Goal: Transaction & Acquisition: Purchase product/service

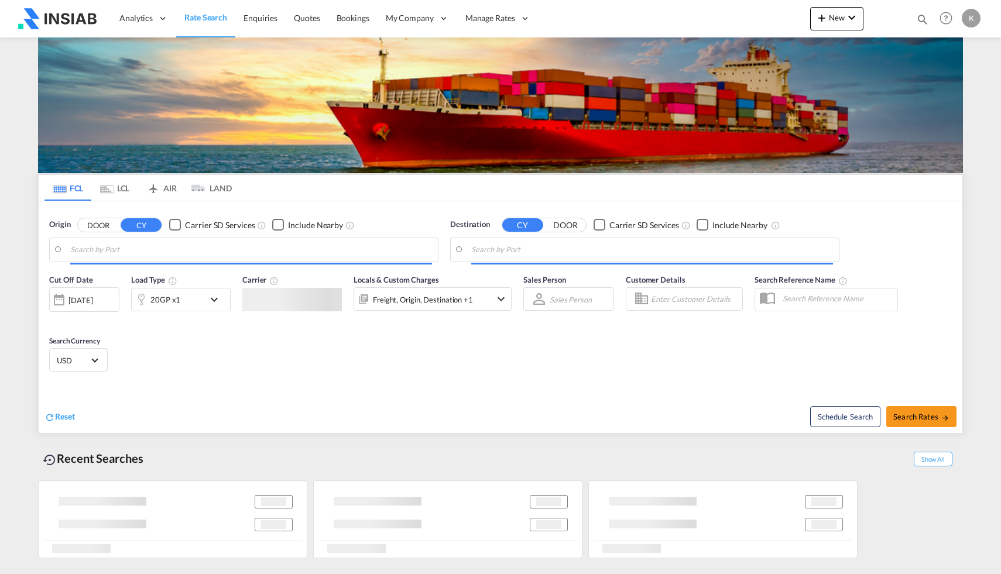
type input "[GEOGRAPHIC_DATA], TWKHH"
type input "Jeddah, SAJED"
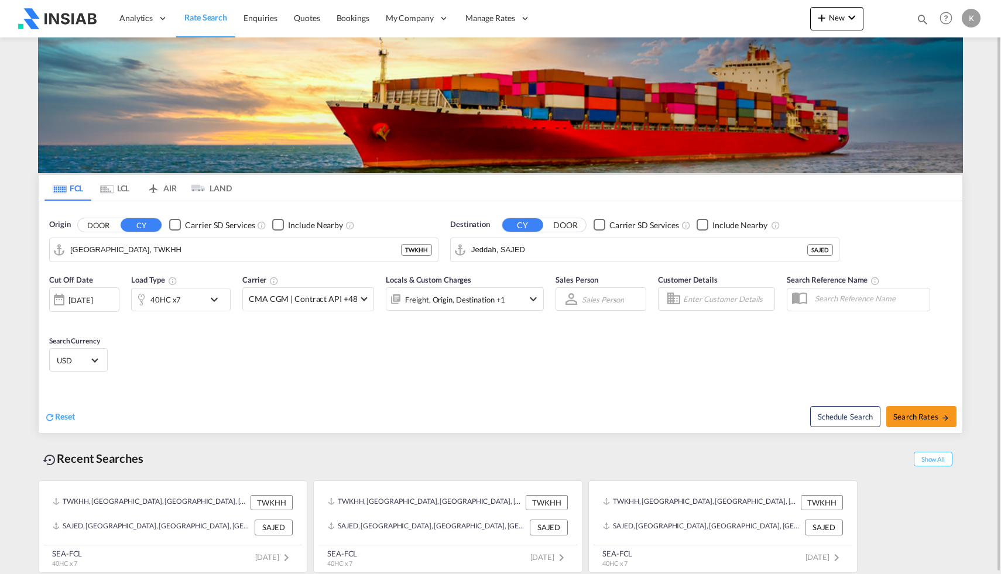
click at [92, 301] on div "[DATE]" at bounding box center [80, 300] width 24 height 11
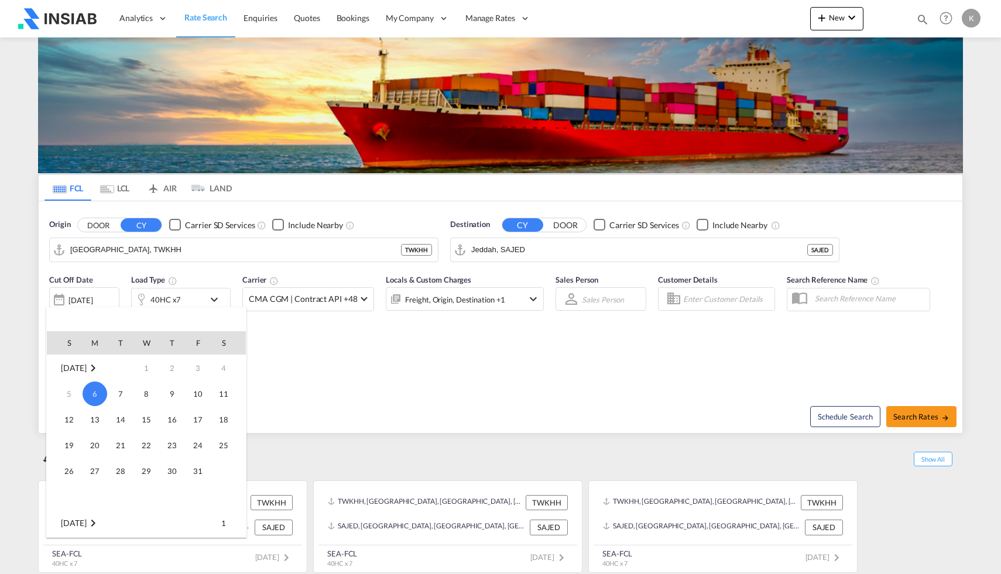
click at [330, 351] on div at bounding box center [500, 287] width 1001 height 574
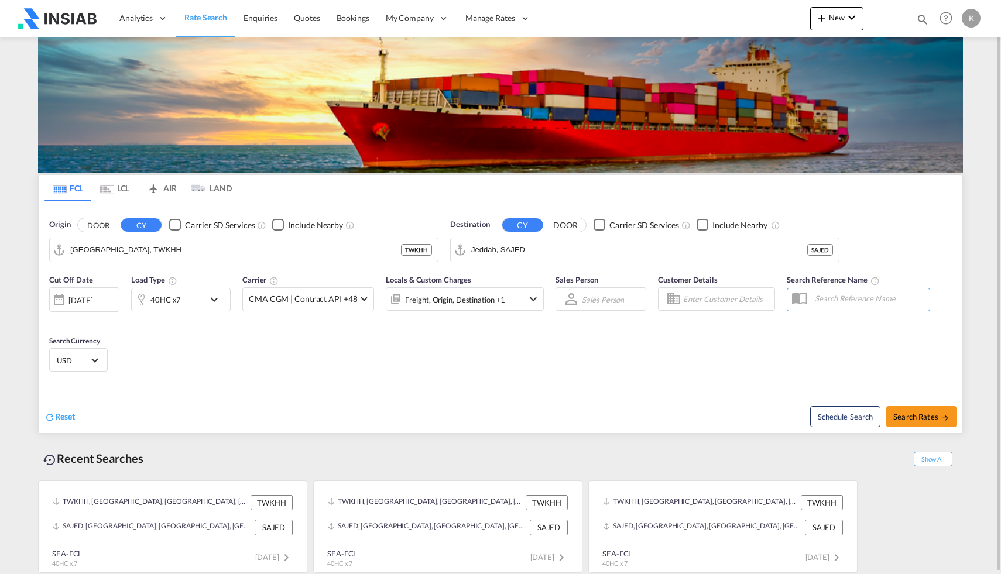
click at [201, 303] on div "40HC x7" at bounding box center [168, 299] width 73 height 23
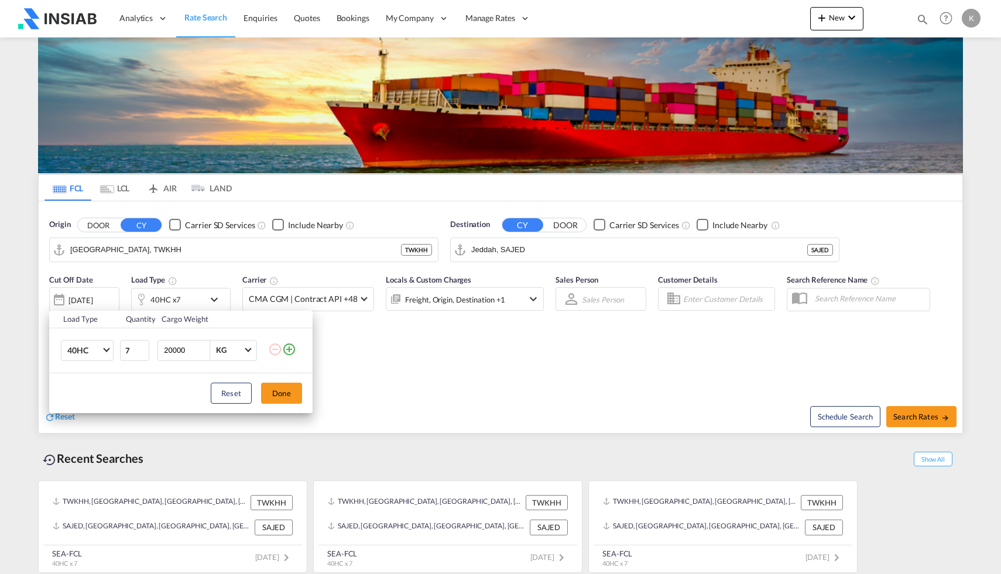
click at [356, 362] on div "Load Type Quantity Cargo Weight 40HC 20GP 40GP 40HC 45HC 20RE 40RE 40HR 20OT 40…" at bounding box center [500, 287] width 1001 height 574
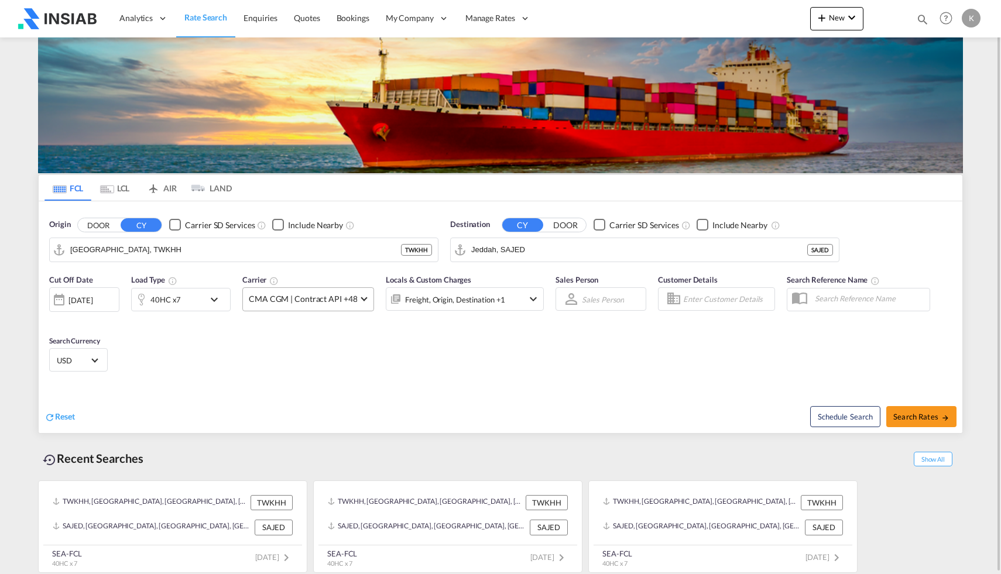
click at [300, 304] on span "CMA CGM | Contract API +48" at bounding box center [303, 299] width 108 height 12
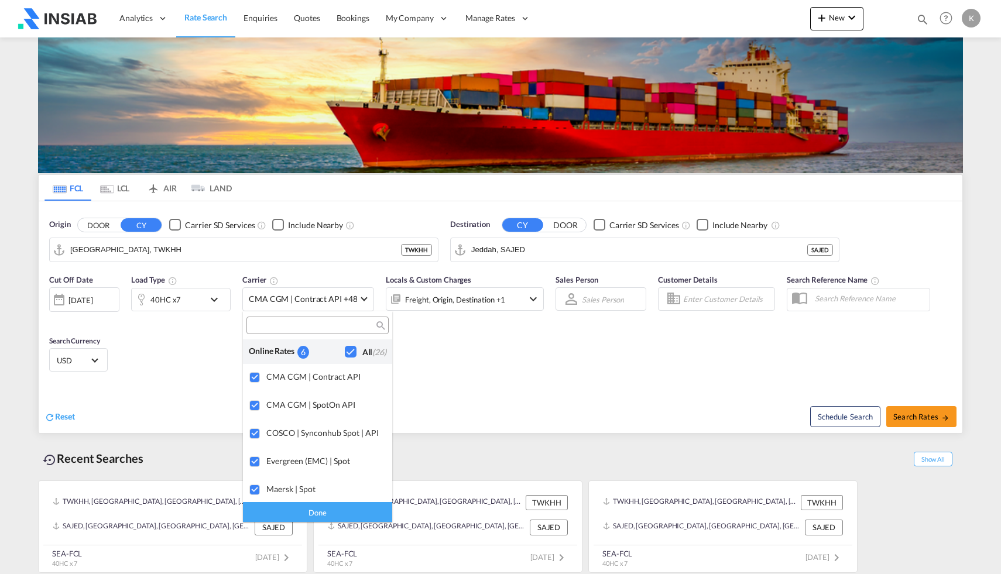
click at [444, 385] on md-backdrop at bounding box center [500, 287] width 1001 height 574
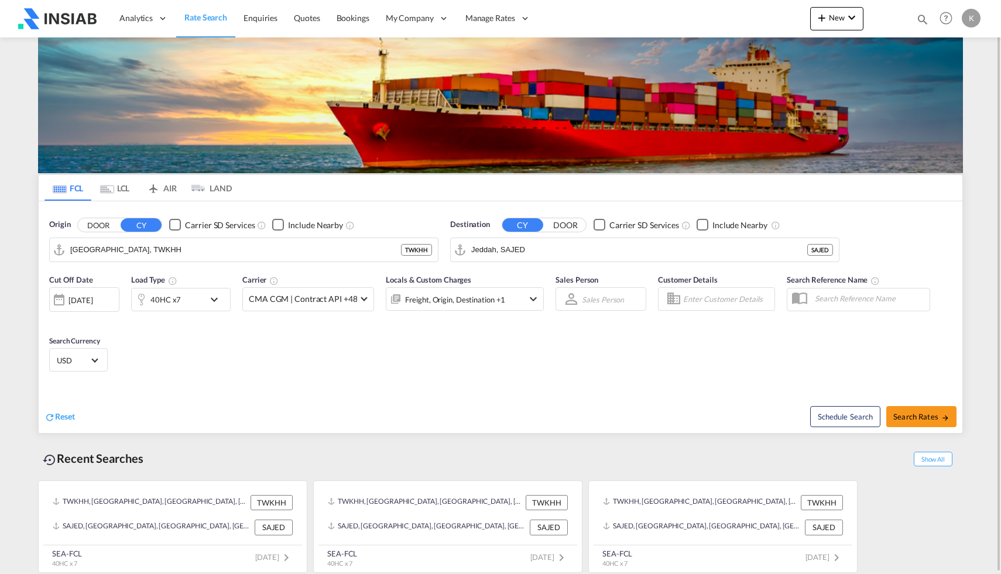
click at [588, 296] on md-select "Sales Person Select Sales Person No results found" at bounding box center [603, 299] width 44 height 16
drag, startPoint x: 552, startPoint y: 344, endPoint x: 577, endPoint y: 329, distance: 29.4
click at [553, 344] on md-backdrop at bounding box center [500, 287] width 1001 height 574
click at [596, 301] on div "Khaled ." at bounding box center [595, 299] width 26 height 9
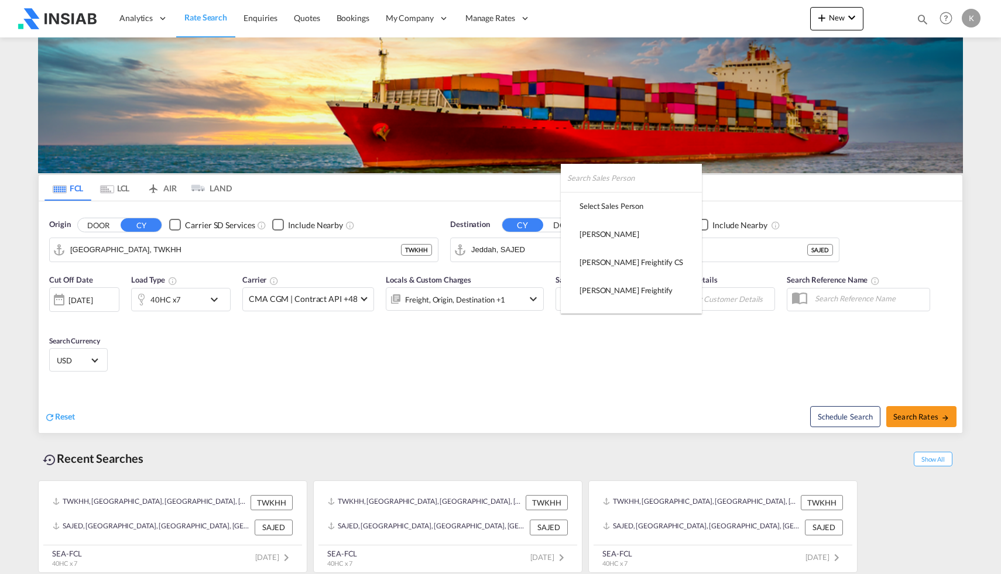
scroll to position [159, 0]
click at [618, 341] on md-backdrop at bounding box center [500, 287] width 1001 height 574
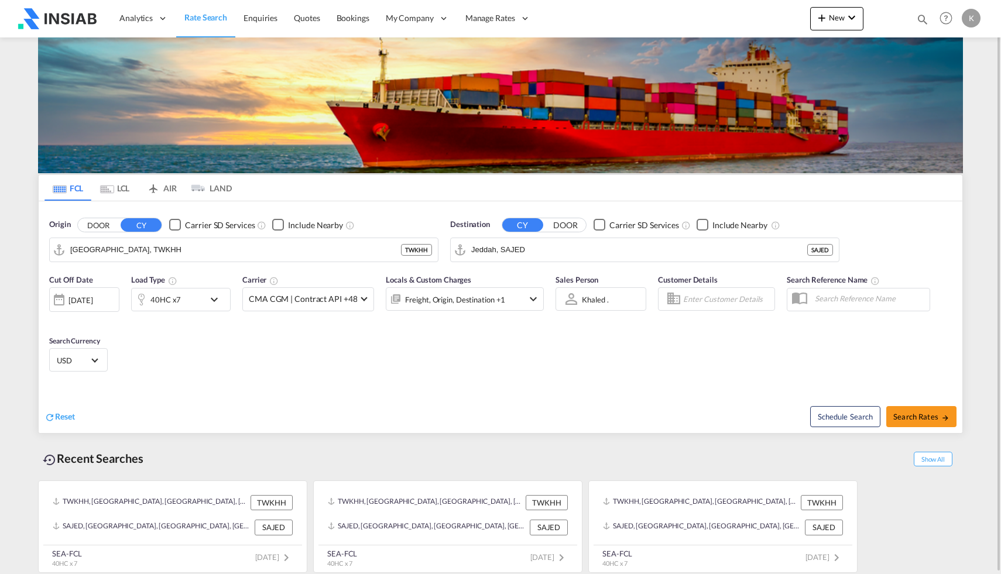
click at [726, 300] on input "Enter Customer Details" at bounding box center [727, 299] width 88 height 18
drag, startPoint x: 592, startPoint y: 341, endPoint x: 629, endPoint y: 340, distance: 36.3
click at [922, 414] on span "Search Rates" at bounding box center [921, 416] width 56 height 9
type input "TWKHH to SAJED / [DATE]"
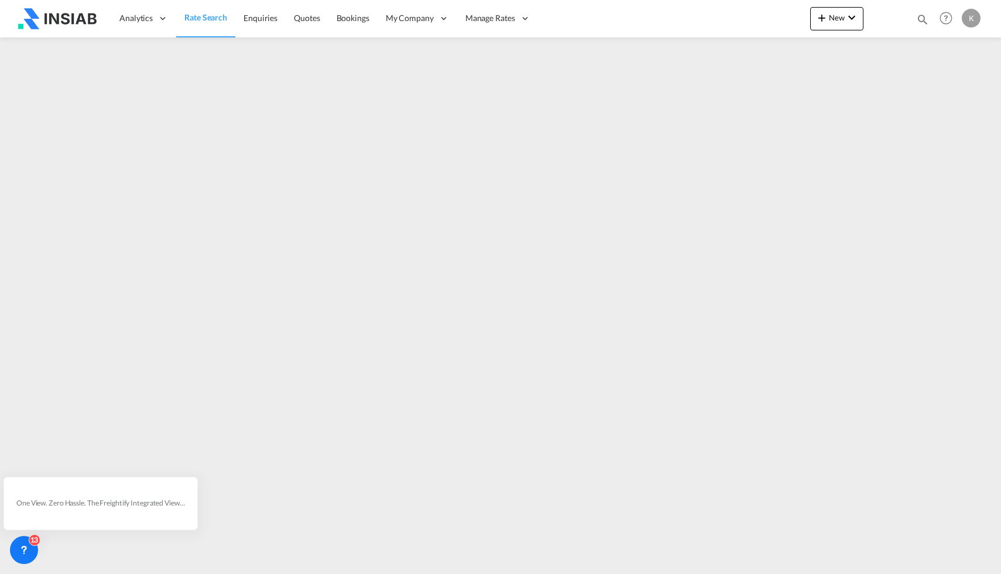
click at [205, 20] on span "Rate Search" at bounding box center [205, 17] width 43 height 10
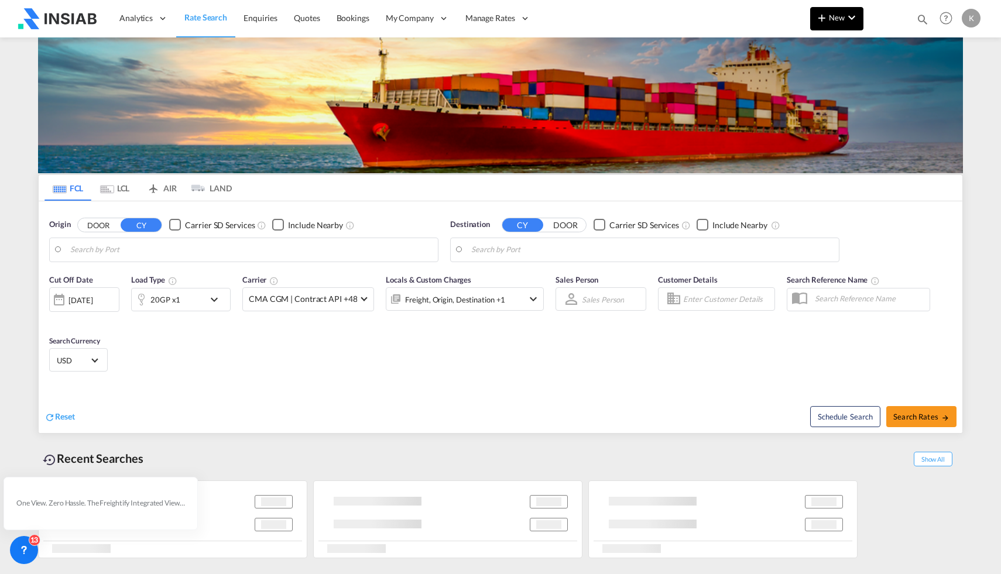
click at [833, 20] on span "New" at bounding box center [837, 17] width 44 height 9
type input "[GEOGRAPHIC_DATA], TWKHH"
type input "Jeddah, SAJED"
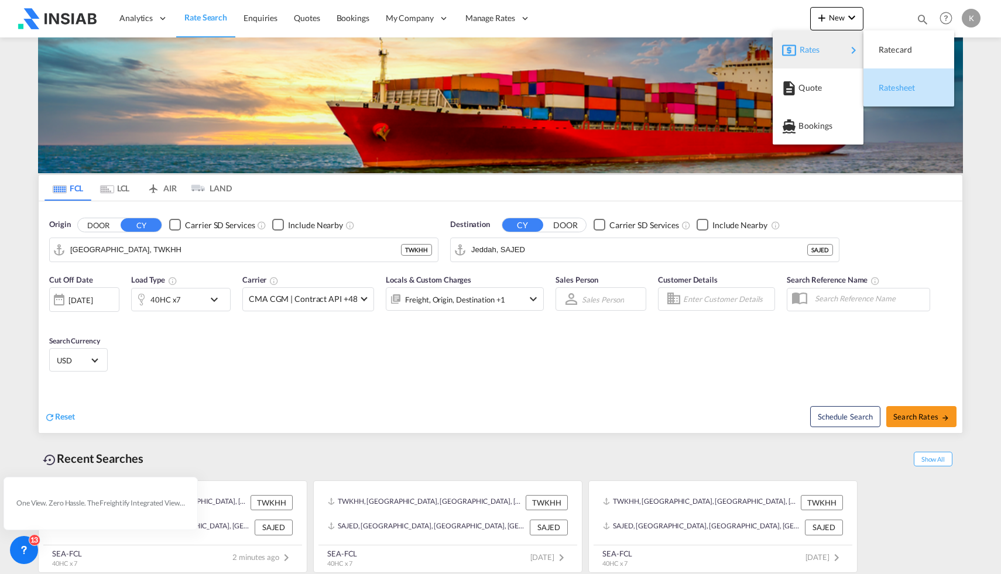
click at [891, 84] on span "Ratesheet" at bounding box center [885, 87] width 13 height 23
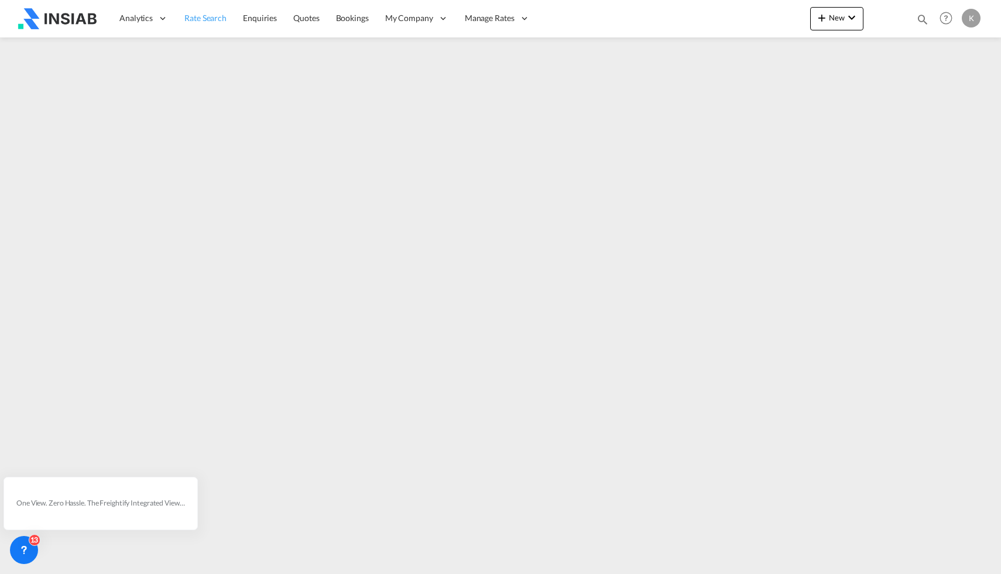
click at [207, 19] on span "Rate Search" at bounding box center [205, 18] width 42 height 10
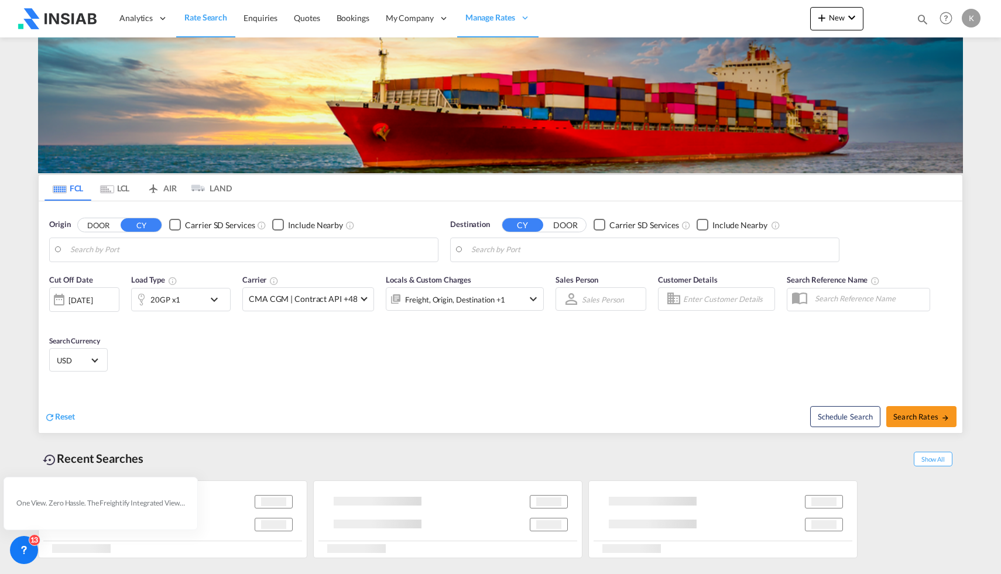
type input "[GEOGRAPHIC_DATA], TWKHH"
type input "Jeddah, SAJED"
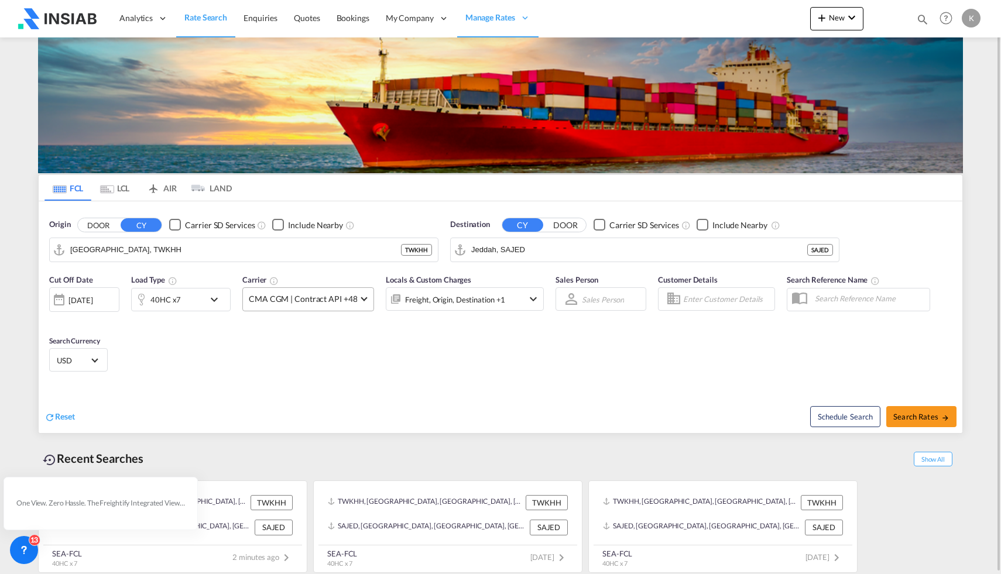
click at [328, 299] on span "CMA CGM | Contract API +48" at bounding box center [303, 299] width 108 height 12
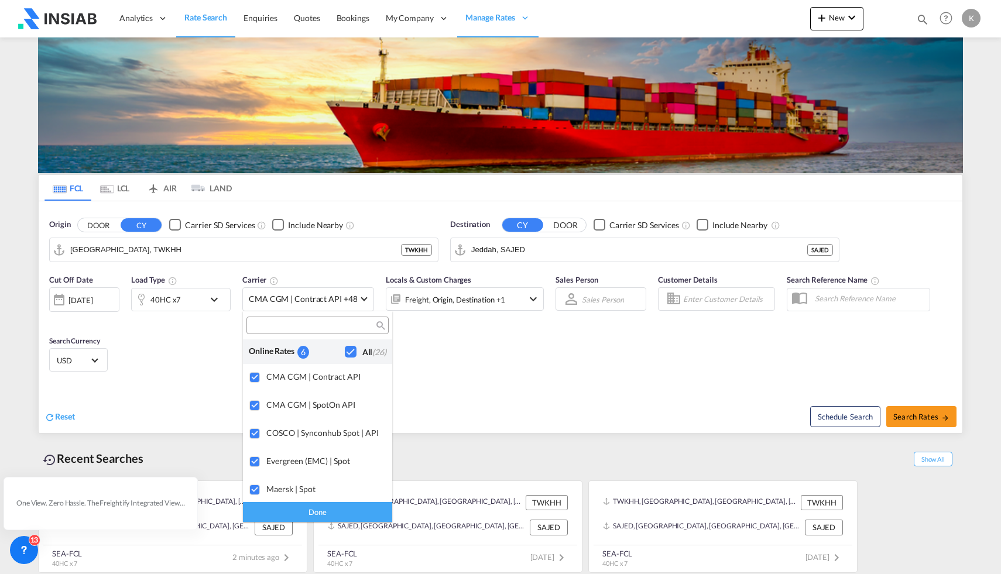
click at [431, 335] on md-backdrop at bounding box center [500, 287] width 1001 height 574
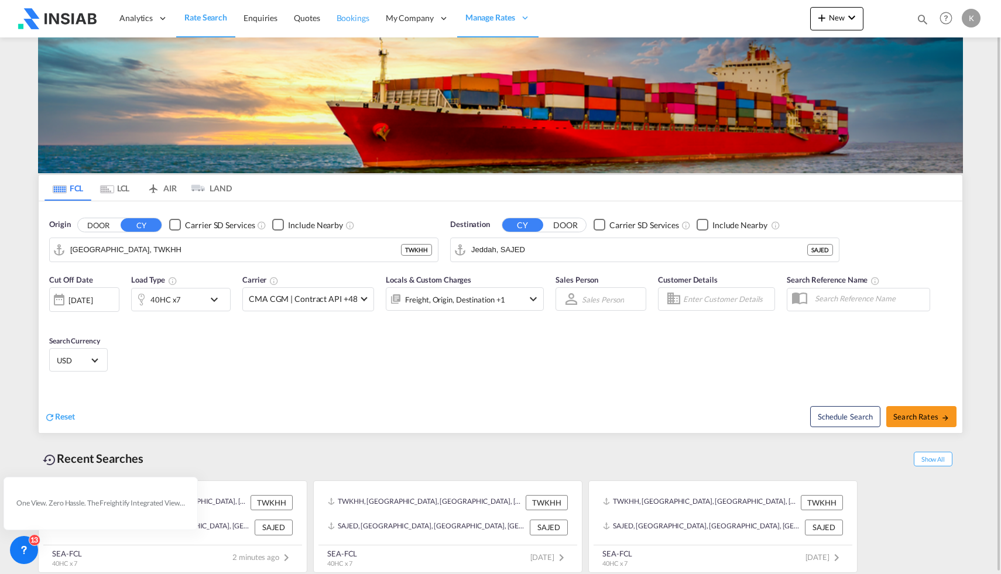
click at [352, 17] on span "Bookings" at bounding box center [353, 18] width 33 height 10
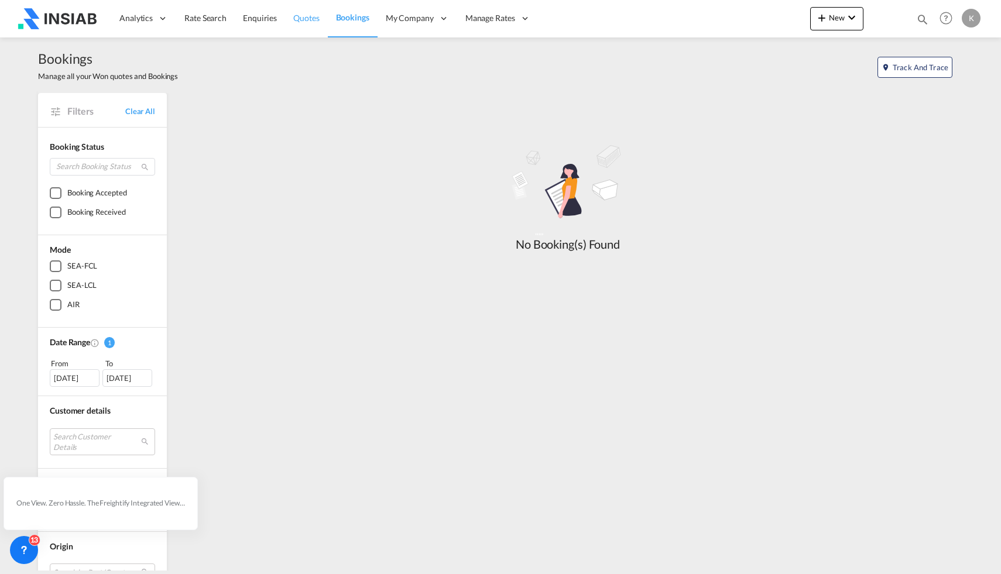
click at [294, 20] on span "Quotes" at bounding box center [306, 18] width 26 height 10
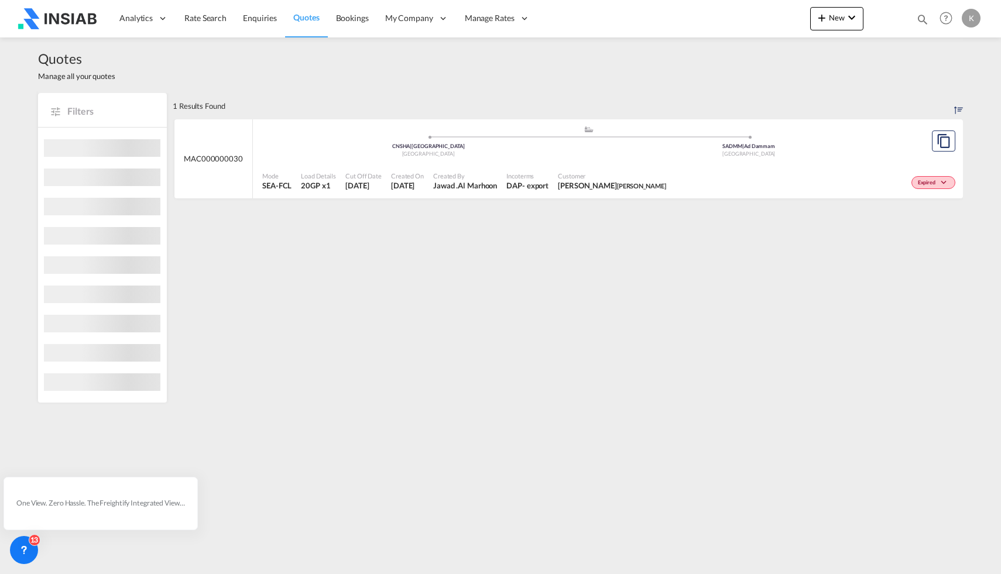
click at [496, 156] on div "[GEOGRAPHIC_DATA]" at bounding box center [428, 154] width 321 height 8
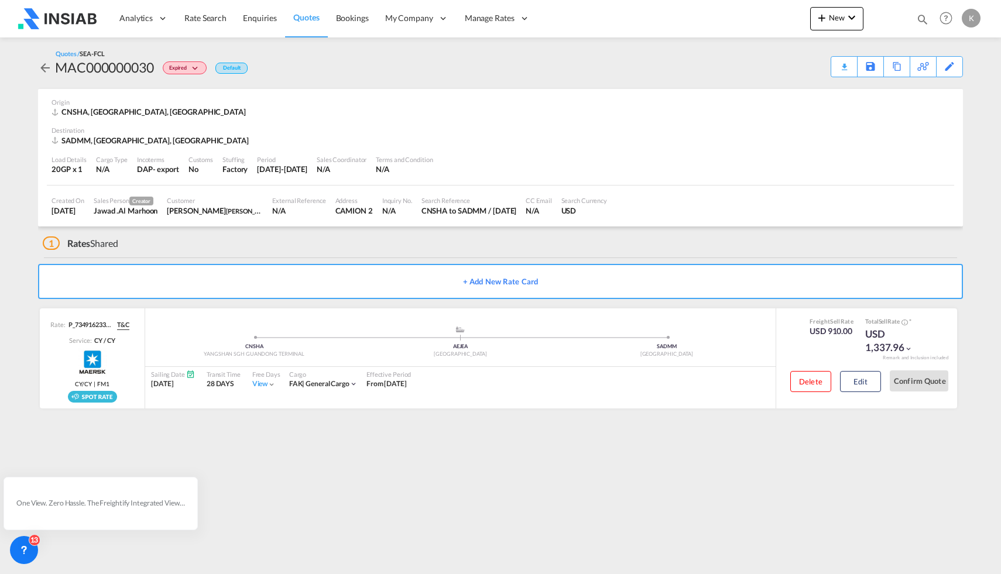
click at [513, 278] on button "+ Add New Rate Card" at bounding box center [500, 281] width 925 height 35
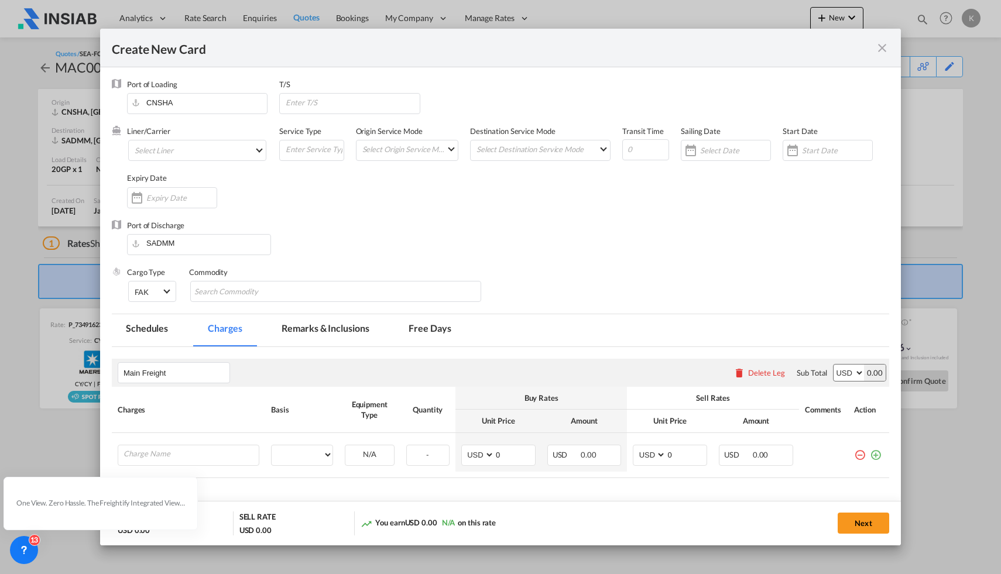
type input "Basic Ocean Freight"
select select "per equipment"
click at [241, 150] on md-select "Select Liner Atlantic Container Line (ACL) [PERSON_NAME] Transport ([GEOGRAPHIC…" at bounding box center [197, 150] width 138 height 21
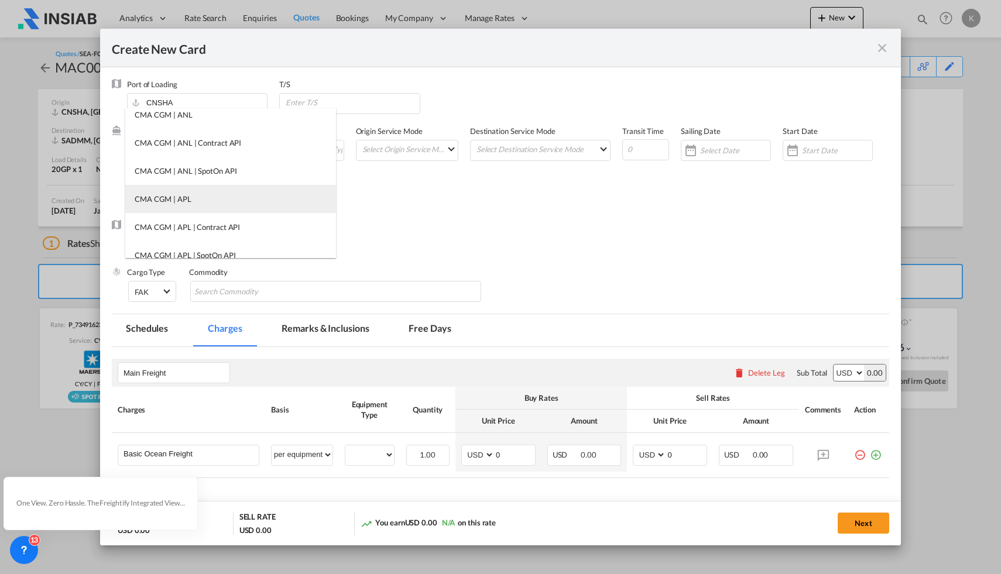
scroll to position [209, 0]
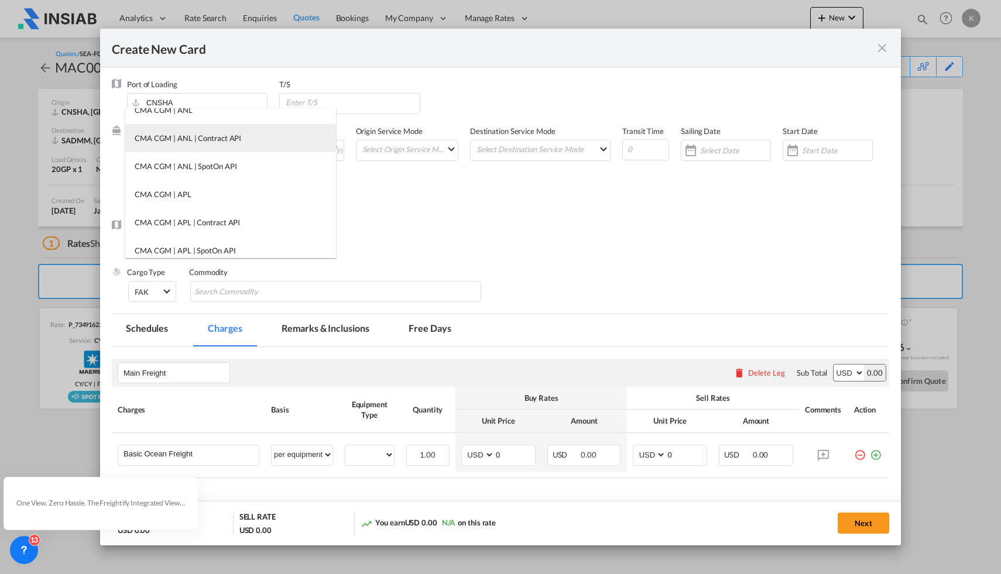
click at [175, 142] on div "CMA CGM | ANL | Contract API" at bounding box center [188, 138] width 107 height 11
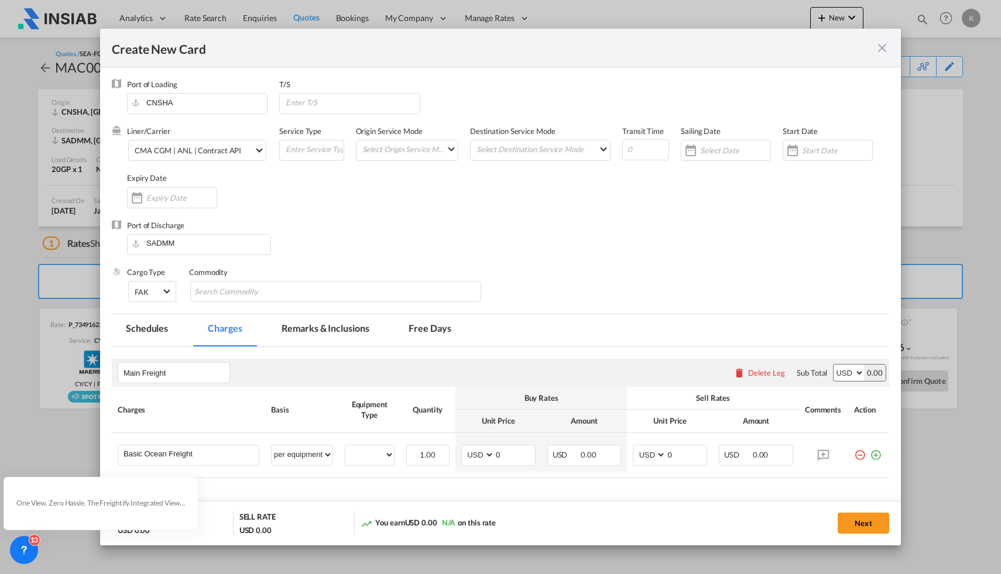
click at [173, 194] on input "Create New CardPort ..." at bounding box center [181, 197] width 70 height 9
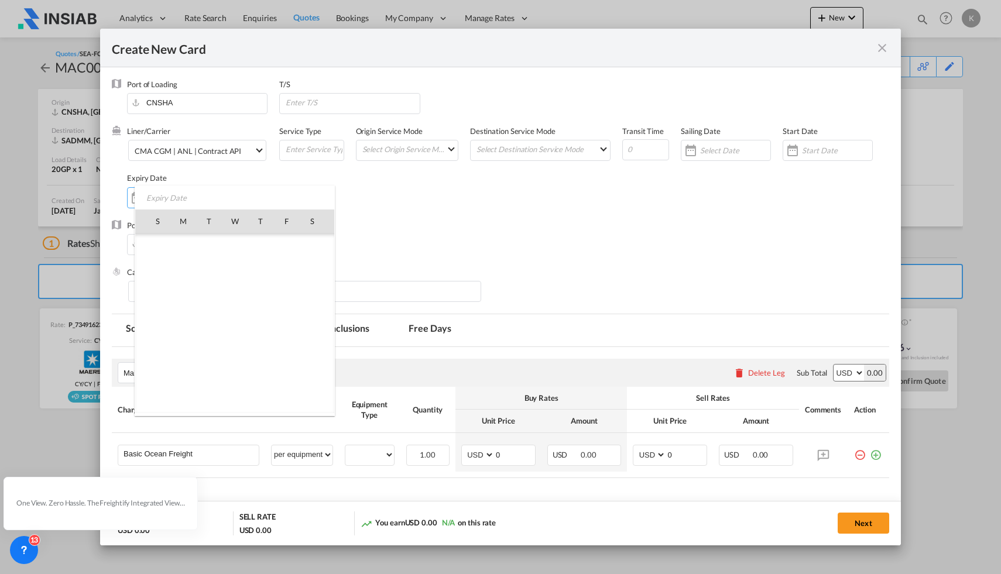
scroll to position [271304, 0]
click at [282, 349] on span "31" at bounding box center [286, 349] width 23 height 23
type input "[DATE]"
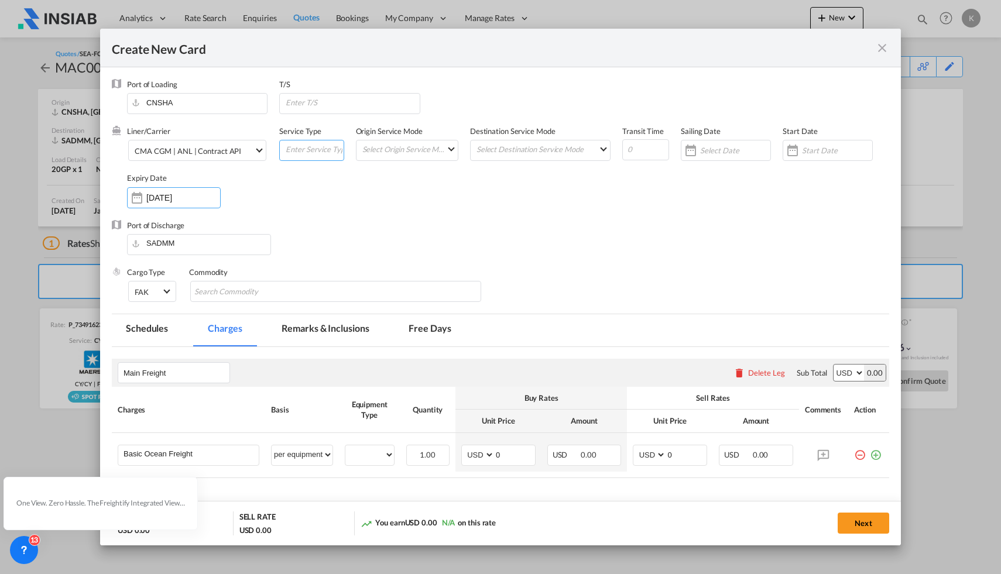
click at [292, 146] on input "Create New CardPort ..." at bounding box center [313, 149] width 59 height 18
click at [405, 155] on md-select "Select Origin Service Mode SD [GEOGRAPHIC_DATA]" at bounding box center [409, 148] width 97 height 16
click at [557, 149] on md-backdrop at bounding box center [500, 287] width 1001 height 574
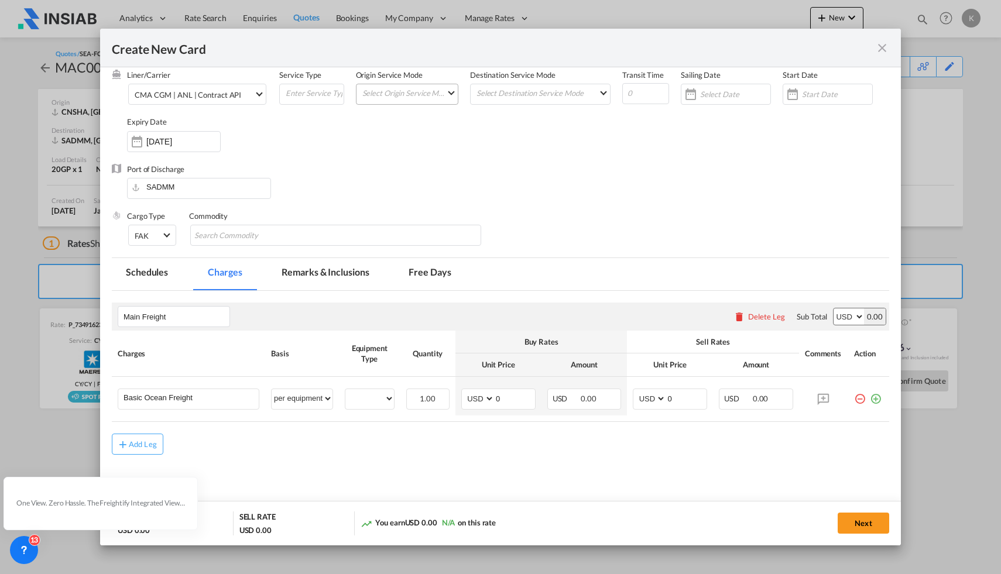
scroll to position [4, 0]
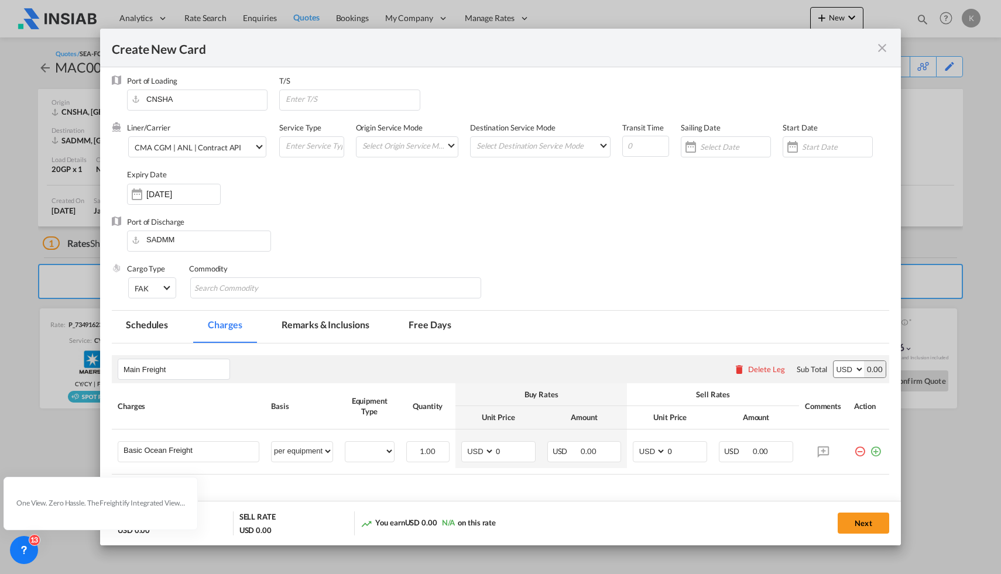
click at [882, 48] on md-icon "icon-close fg-AAA8AD m-0 pointer" at bounding box center [882, 48] width 14 height 14
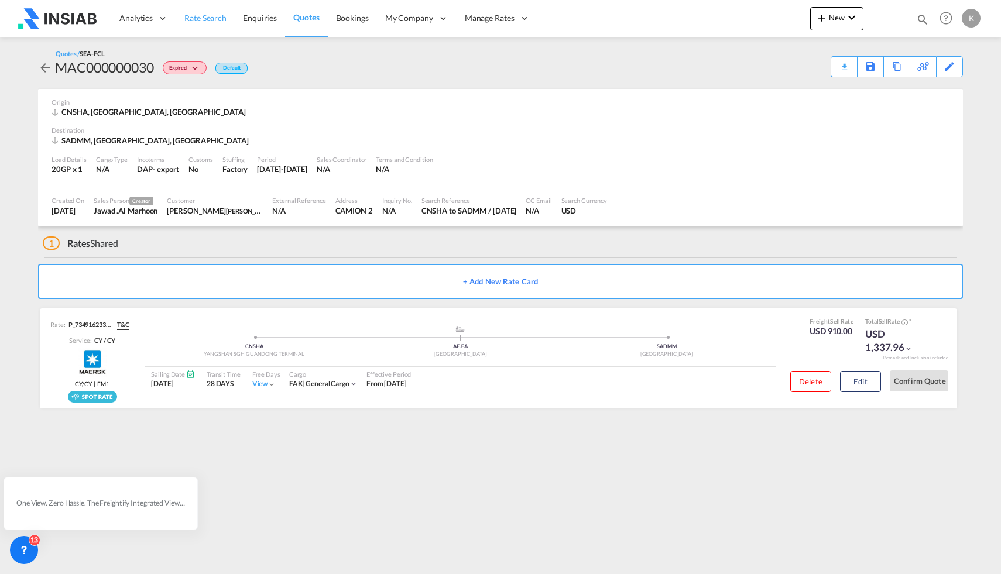
click at [203, 16] on span "Rate Search" at bounding box center [205, 18] width 42 height 10
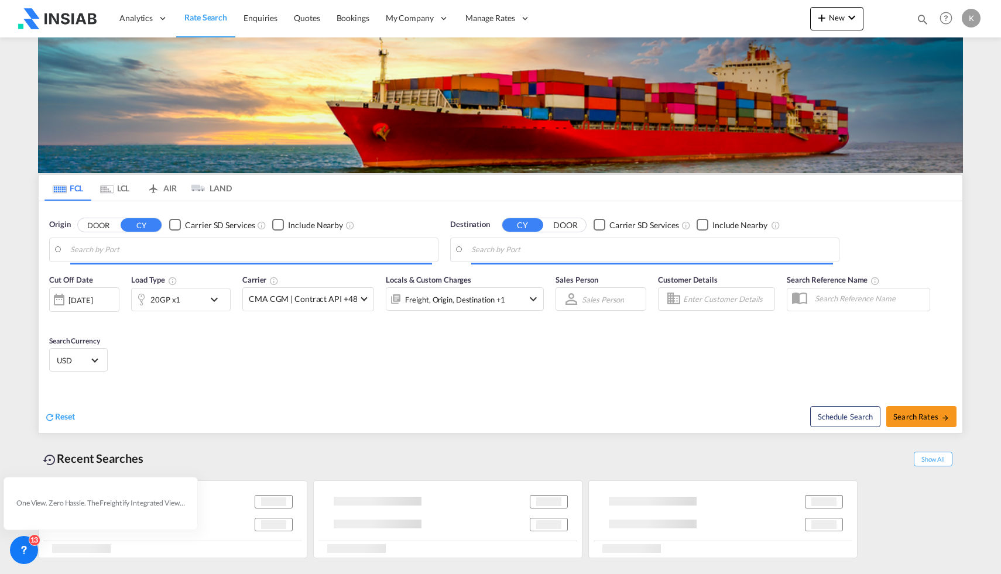
type input "[GEOGRAPHIC_DATA], TWKHH"
type input "Jeddah, SAJED"
